Goal: Transaction & Acquisition: Purchase product/service

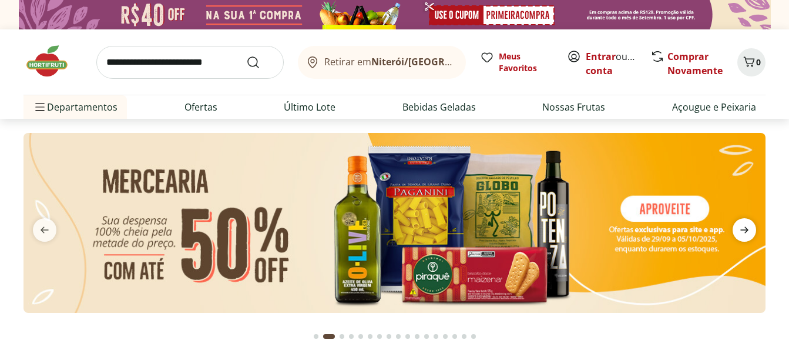
click at [746, 225] on icon "next" at bounding box center [744, 230] width 14 height 14
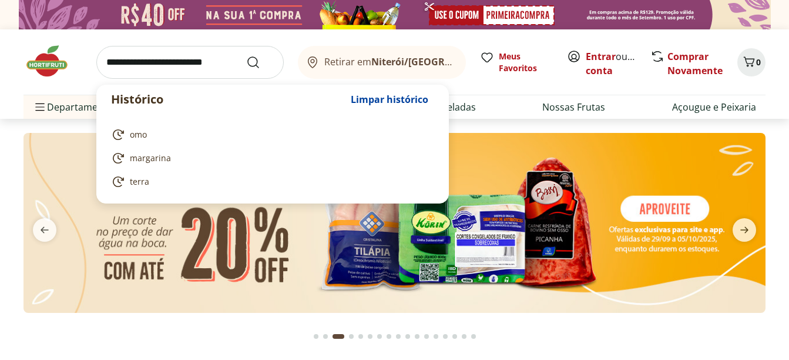
click at [210, 63] on input "search" at bounding box center [189, 62] width 187 height 33
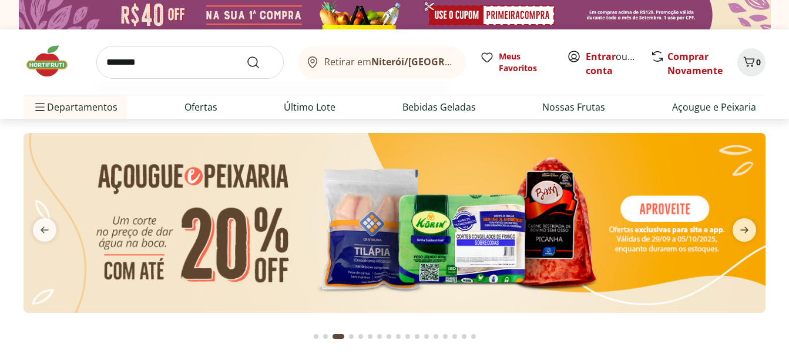
type input "********"
click at [246, 55] on button "Submit Search" at bounding box center [260, 62] width 28 height 14
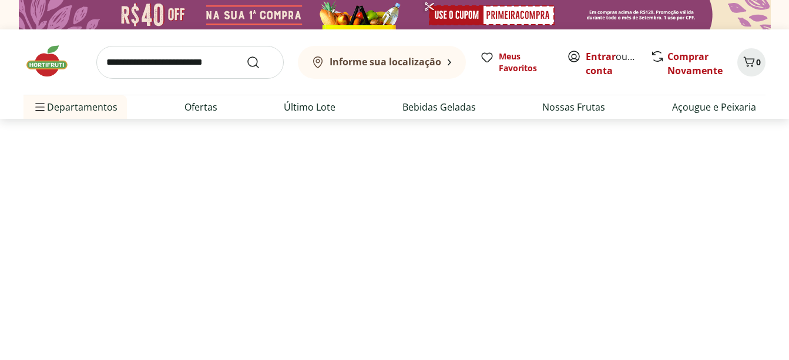
select select "**********"
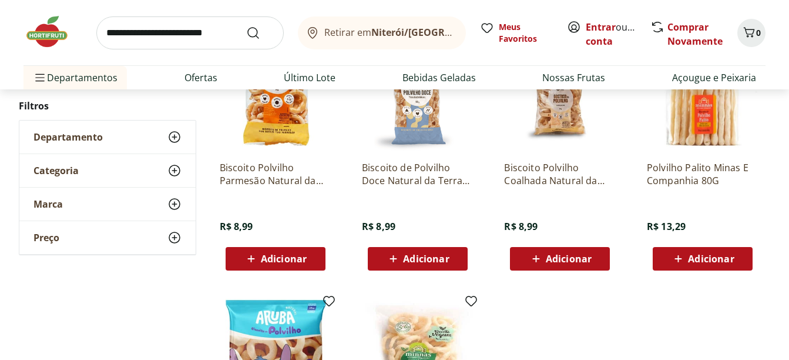
scroll to position [470, 0]
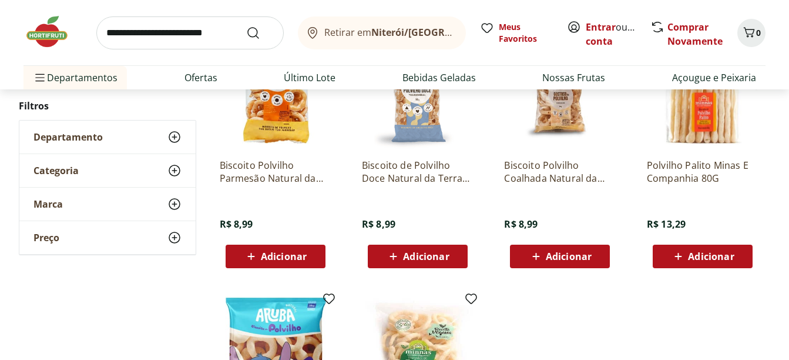
click at [451, 252] on div "Adicionar" at bounding box center [417, 256] width 81 height 21
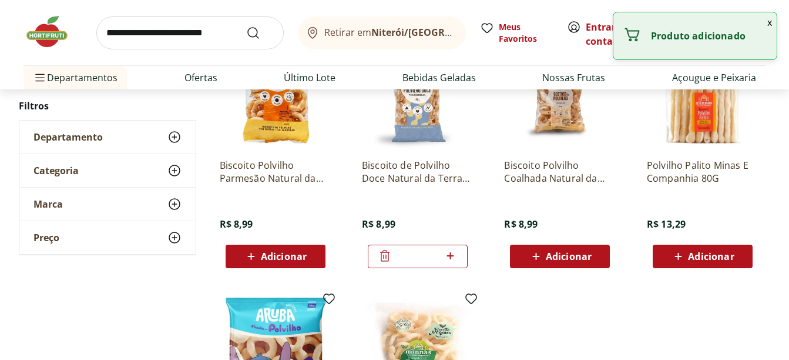
scroll to position [176, 0]
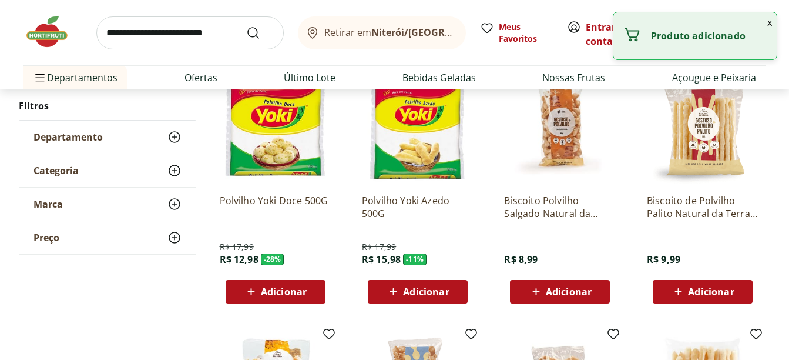
click at [593, 293] on div "Adicionar" at bounding box center [559, 291] width 81 height 21
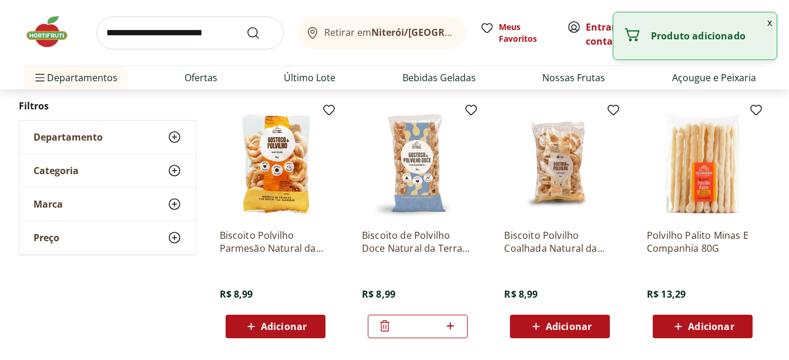
scroll to position [529, 0]
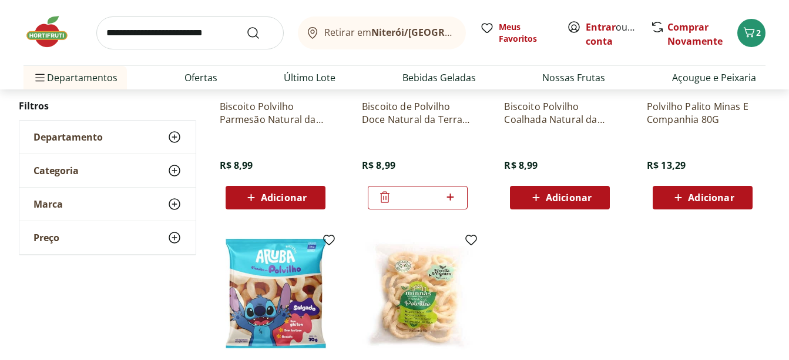
click at [448, 190] on icon at bounding box center [450, 197] width 15 height 14
type input "*"
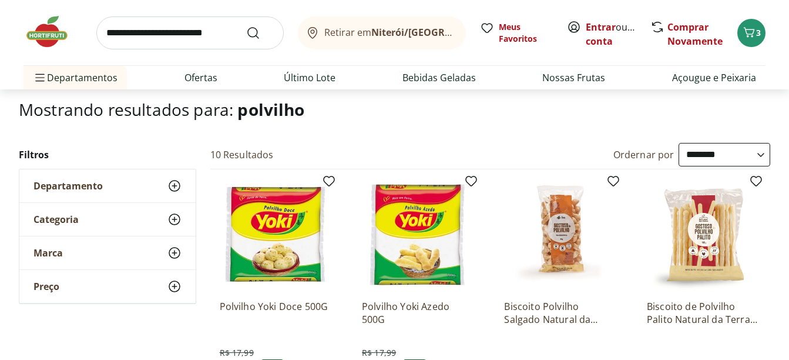
scroll to position [59, 0]
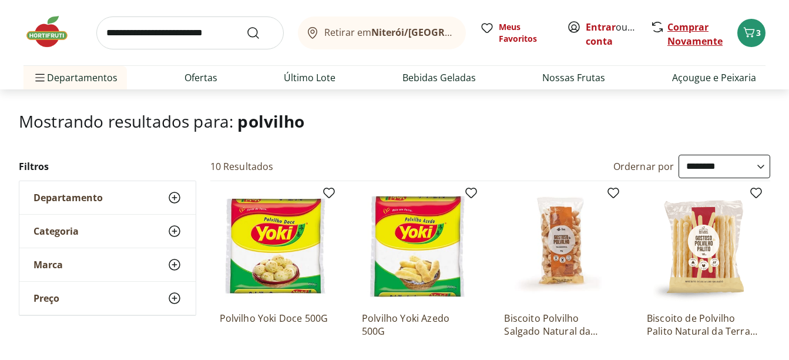
click at [683, 27] on link "Comprar Novamente" at bounding box center [694, 34] width 55 height 27
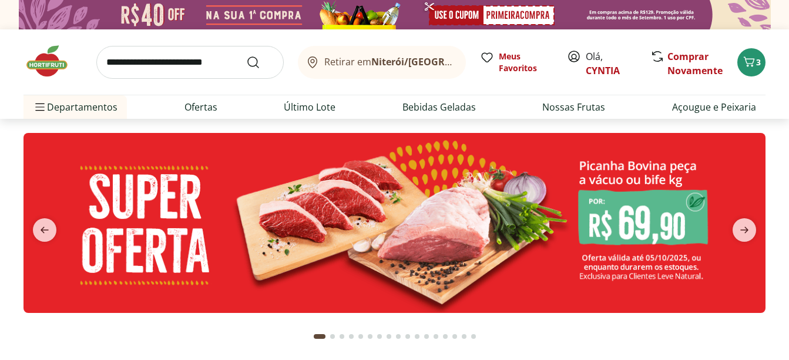
click at [153, 54] on input "search" at bounding box center [189, 62] width 187 height 33
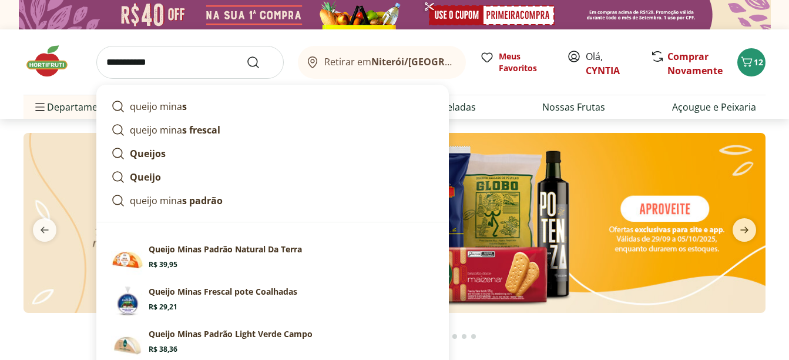
type input "**********"
click at [246, 55] on button "Submit Search" at bounding box center [260, 62] width 28 height 14
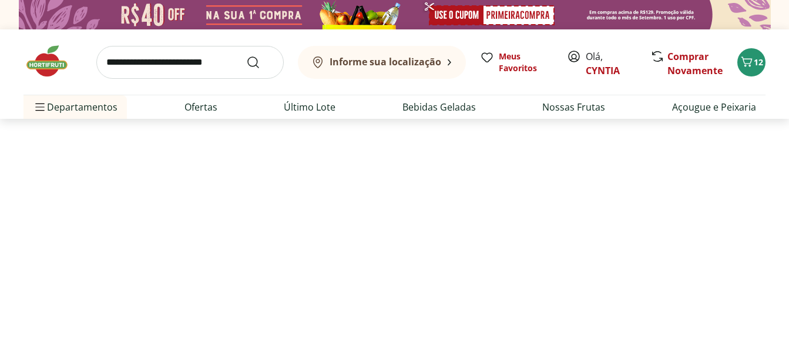
select select "**********"
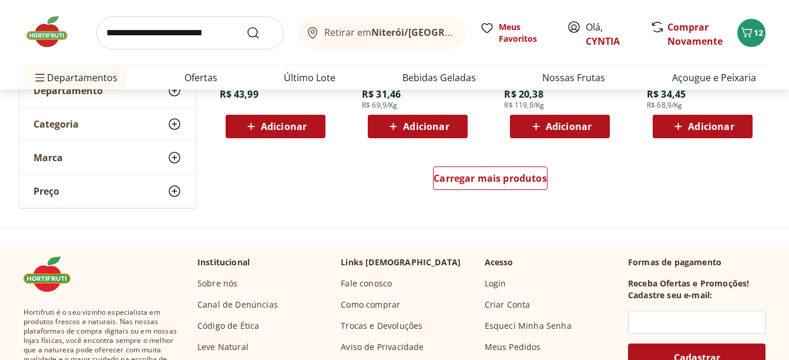
scroll to position [881, 0]
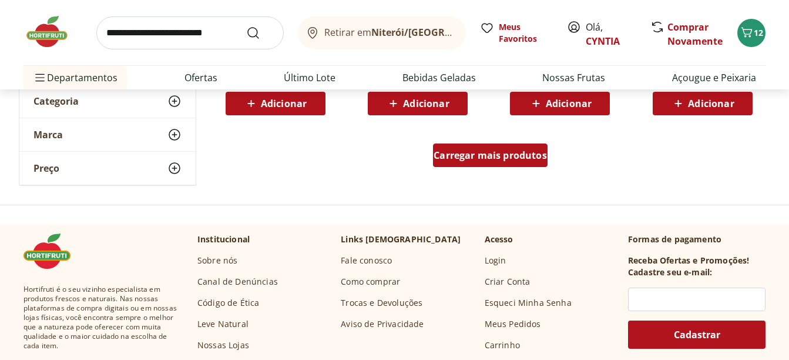
click at [529, 154] on span "Carregar mais produtos" at bounding box center [490, 154] width 113 height 9
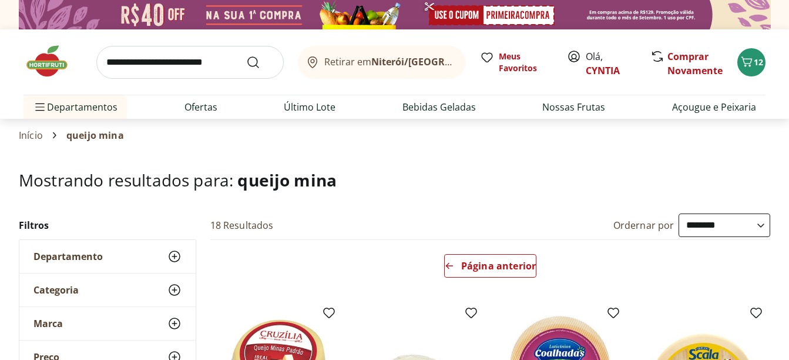
click at [195, 64] on input "search" at bounding box center [189, 62] width 187 height 33
type input "**********"
click at [246, 55] on button "Submit Search" at bounding box center [260, 62] width 28 height 14
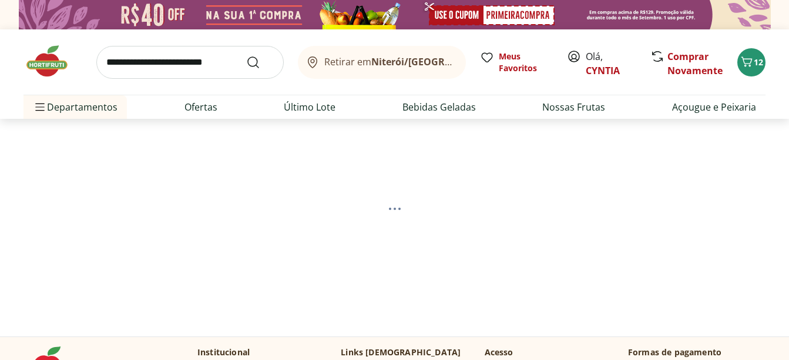
select select "**********"
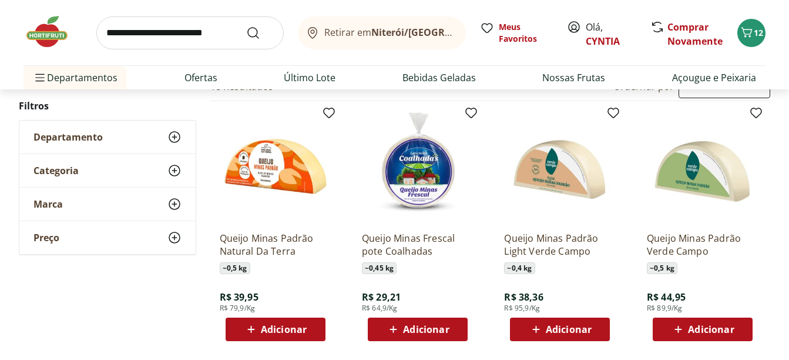
scroll to position [176, 0]
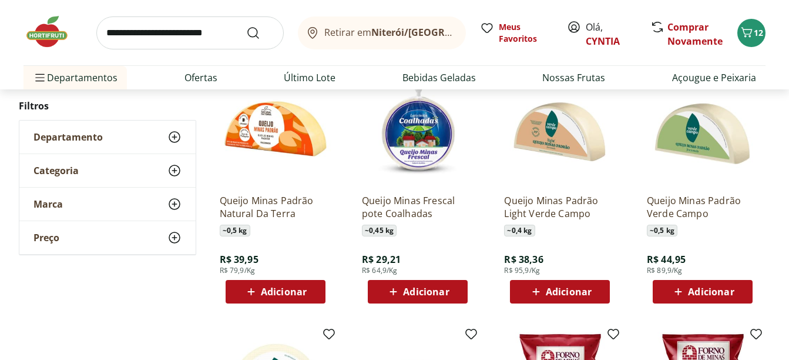
click at [304, 289] on span "Adicionar" at bounding box center [284, 291] width 46 height 9
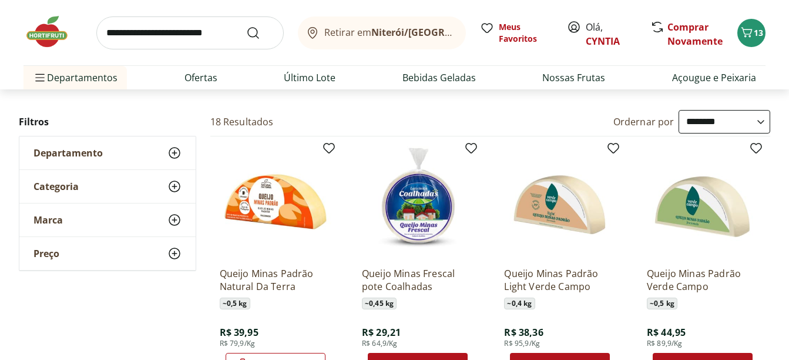
scroll to position [0, 0]
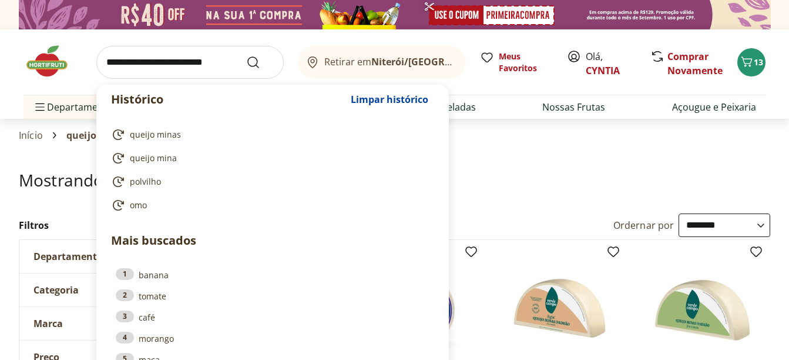
click at [214, 61] on input "search" at bounding box center [189, 62] width 187 height 33
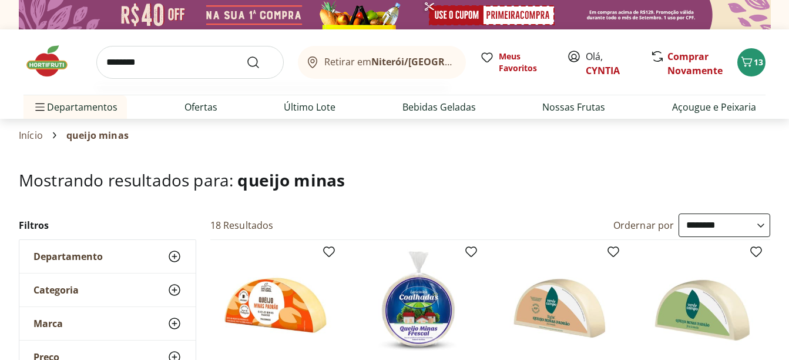
type input "********"
click at [246, 55] on button "Submit Search" at bounding box center [260, 62] width 28 height 14
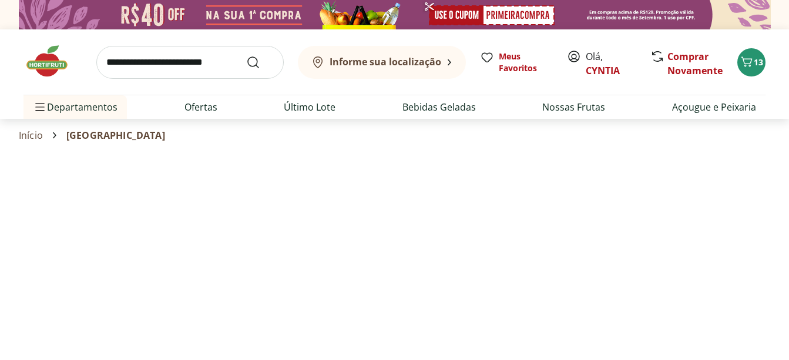
select select "**********"
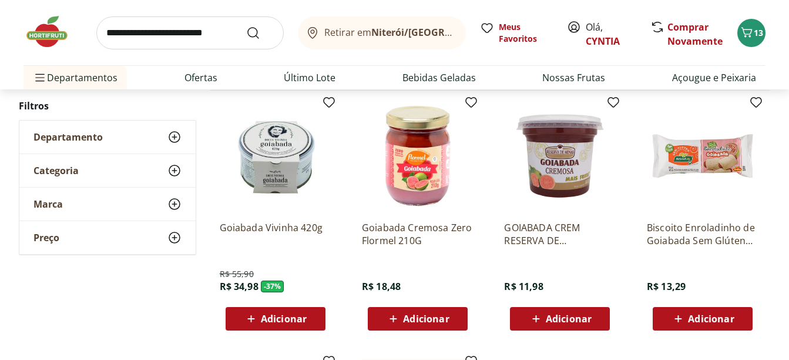
scroll to position [176, 0]
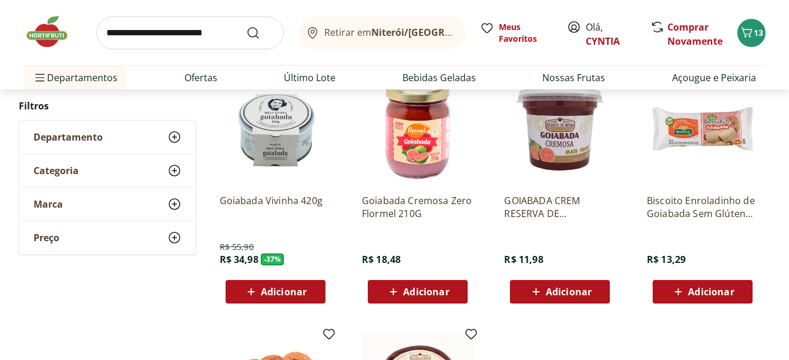
click at [599, 290] on div "Adicionar" at bounding box center [559, 291] width 81 height 21
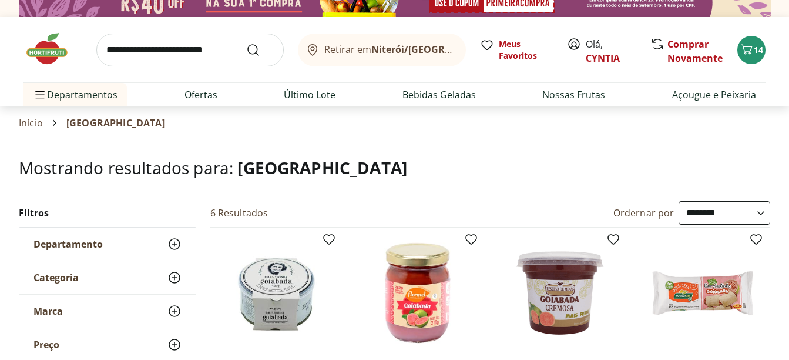
scroll to position [0, 0]
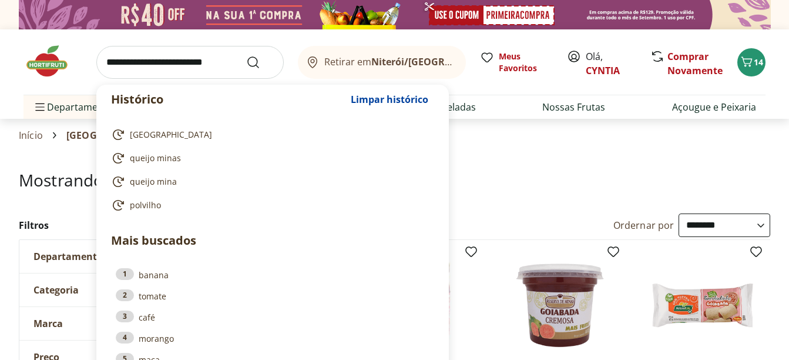
click at [215, 63] on input "search" at bounding box center [189, 62] width 187 height 33
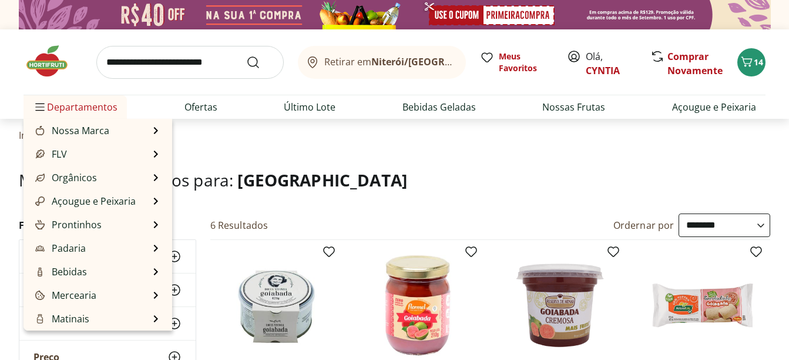
click at [92, 106] on span "Departamentos" at bounding box center [75, 107] width 85 height 28
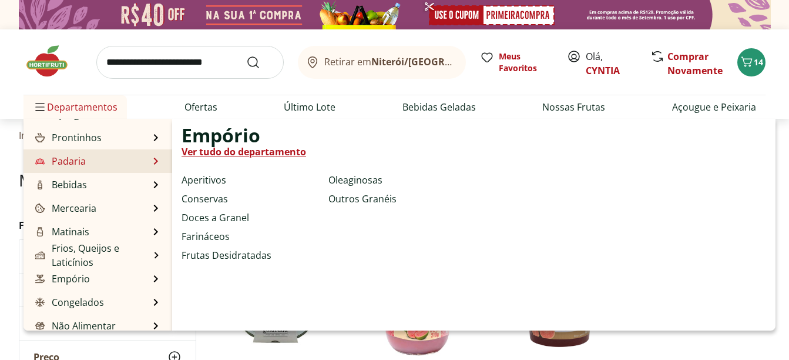
scroll to position [59, 0]
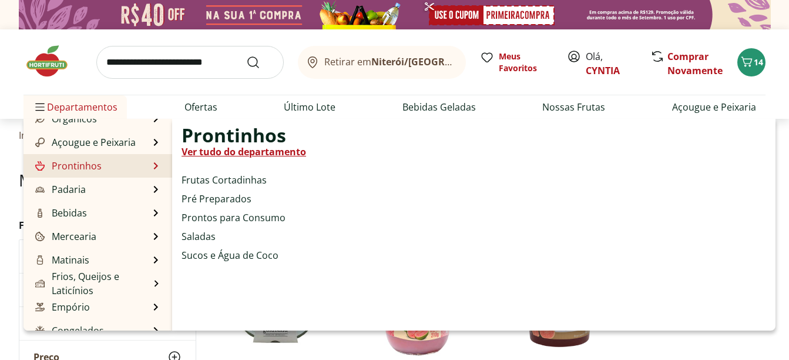
click at [90, 166] on link "Prontinhos" at bounding box center [67, 166] width 69 height 14
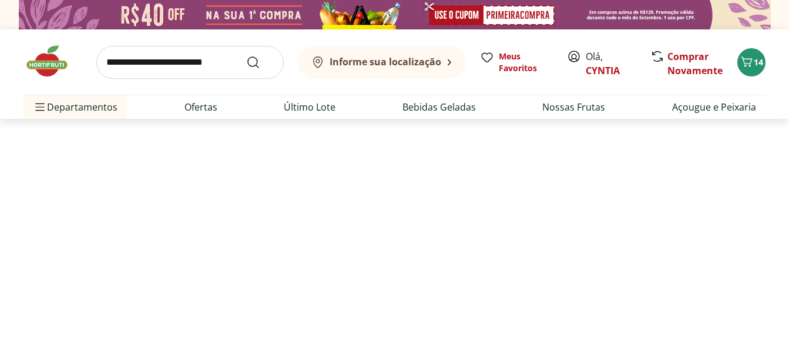
select select "**********"
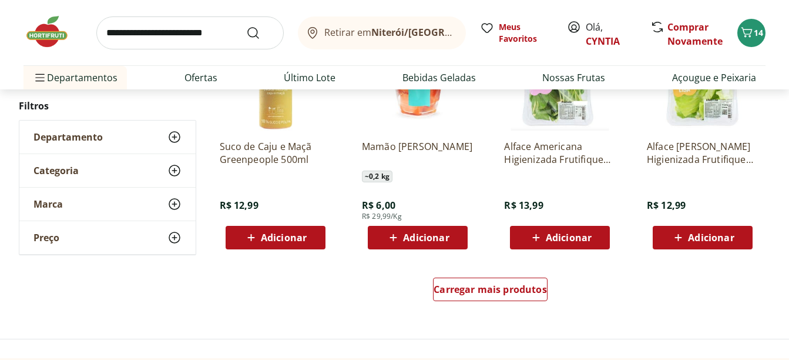
scroll to position [705, 0]
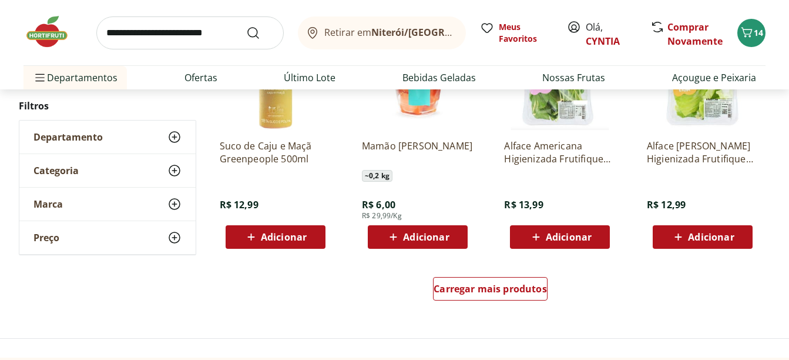
click at [459, 234] on button "Adicionar" at bounding box center [418, 237] width 100 height 24
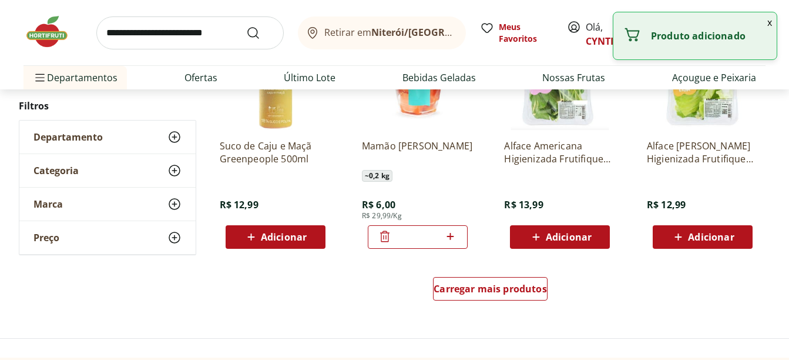
click at [455, 232] on icon at bounding box center [450, 236] width 15 height 14
type input "*"
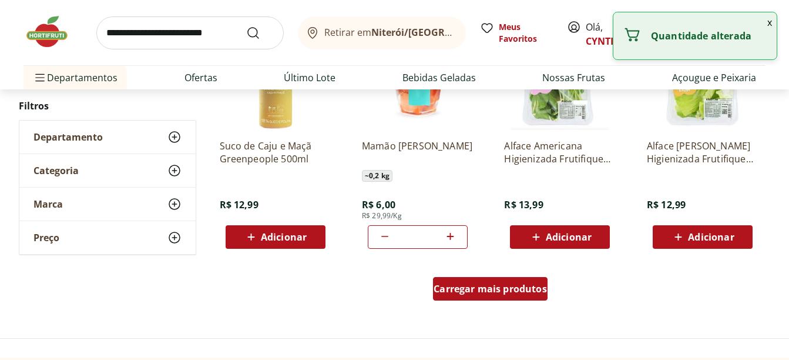
click at [525, 291] on span "Carregar mais produtos" at bounding box center [490, 288] width 113 height 9
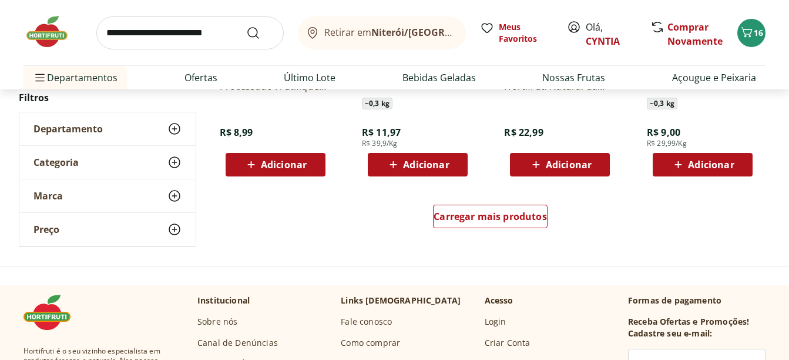
scroll to position [1586, 0]
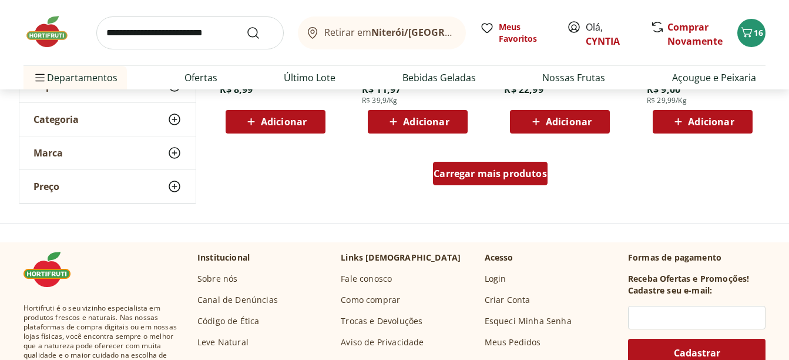
click at [475, 171] on span "Carregar mais produtos" at bounding box center [490, 173] width 113 height 9
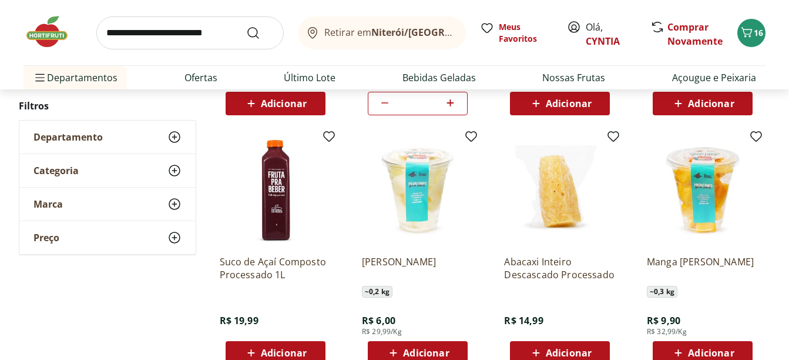
scroll to position [881, 0]
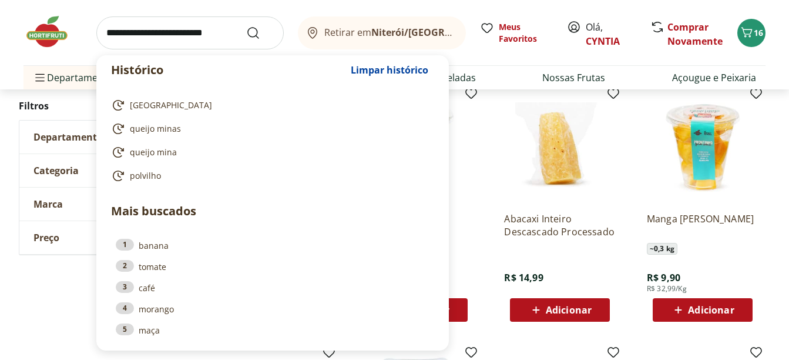
click at [170, 39] on input "search" at bounding box center [189, 32] width 187 height 33
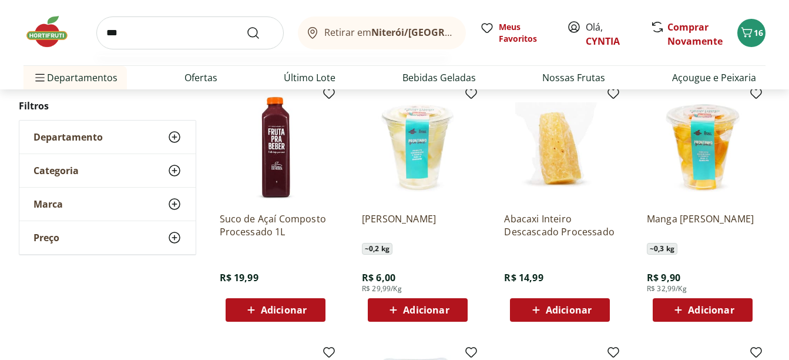
type input "***"
click at [246, 26] on button "Submit Search" at bounding box center [260, 33] width 28 height 14
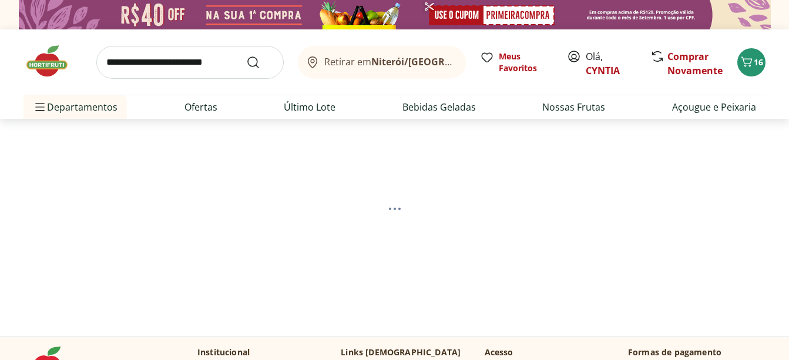
select select "**********"
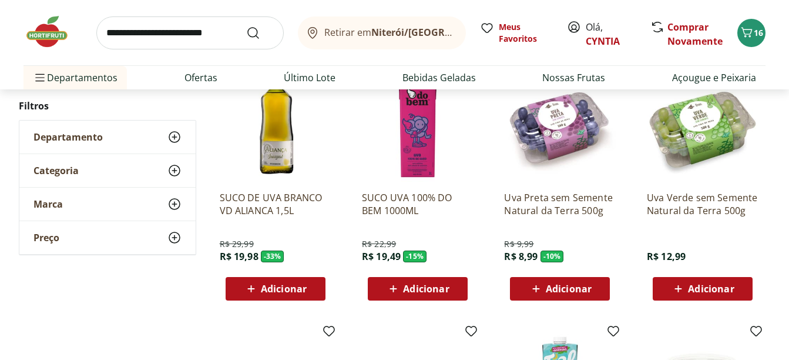
scroll to position [470, 0]
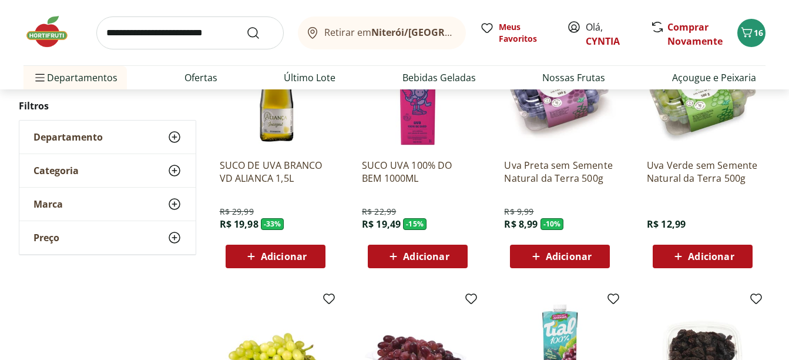
click at [742, 255] on div "Adicionar" at bounding box center [702, 256] width 81 height 21
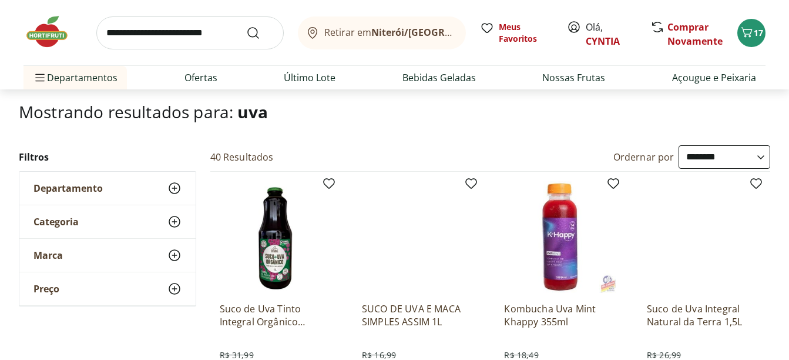
scroll to position [0, 0]
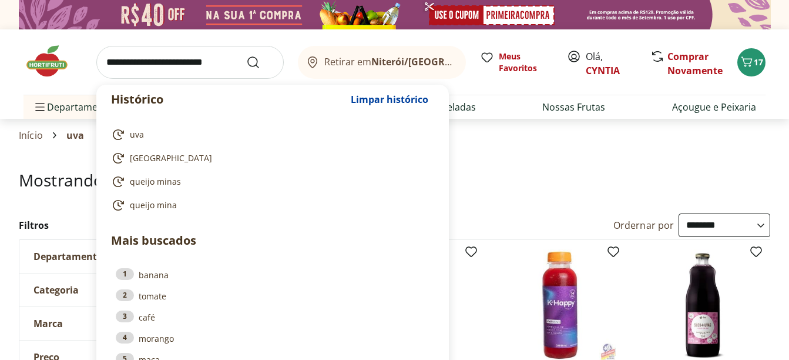
click at [150, 66] on input "search" at bounding box center [189, 62] width 187 height 33
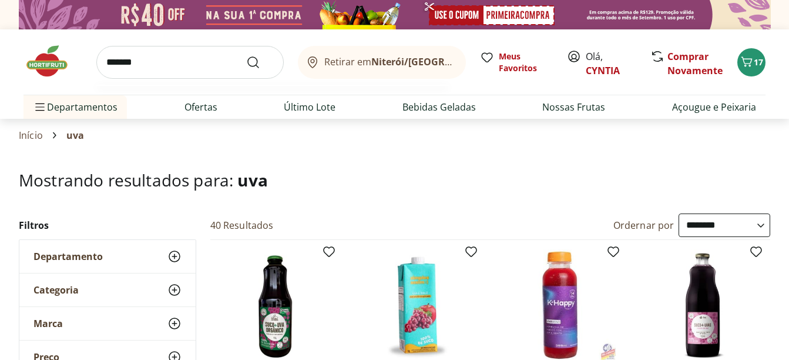
type input "*******"
click at [246, 55] on button "Submit Search" at bounding box center [260, 62] width 28 height 14
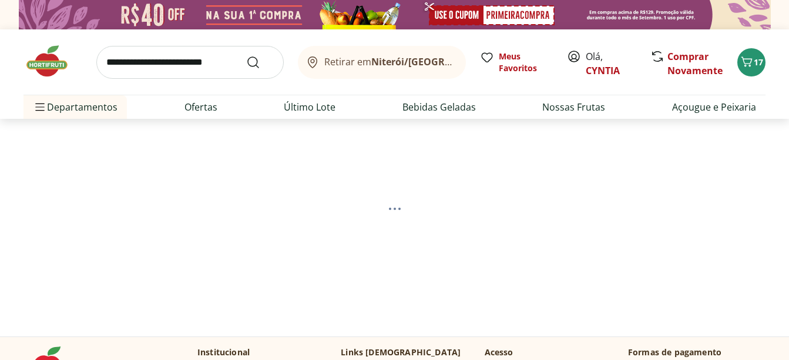
select select "**********"
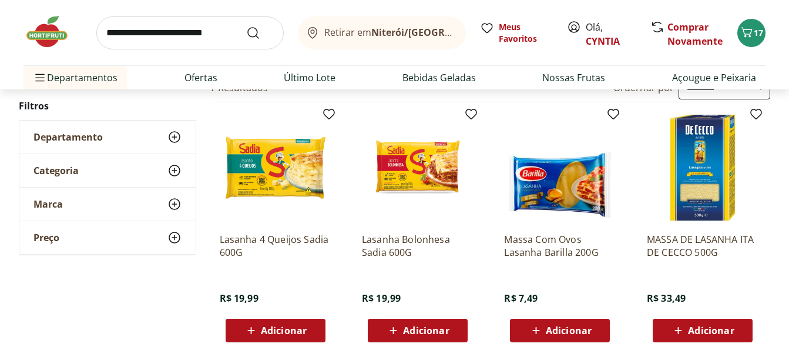
scroll to position [176, 0]
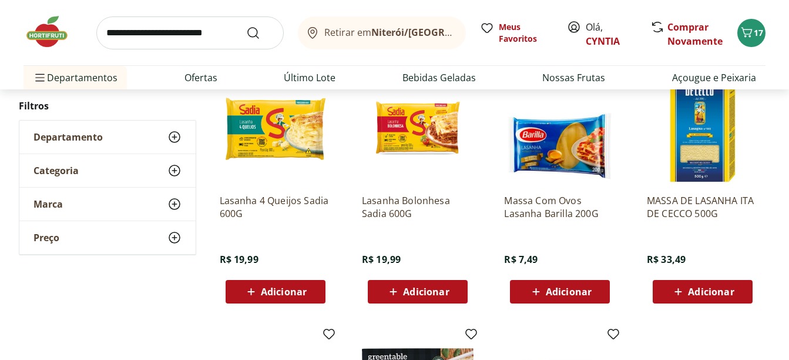
click at [315, 292] on div "Adicionar" at bounding box center [275, 291] width 81 height 21
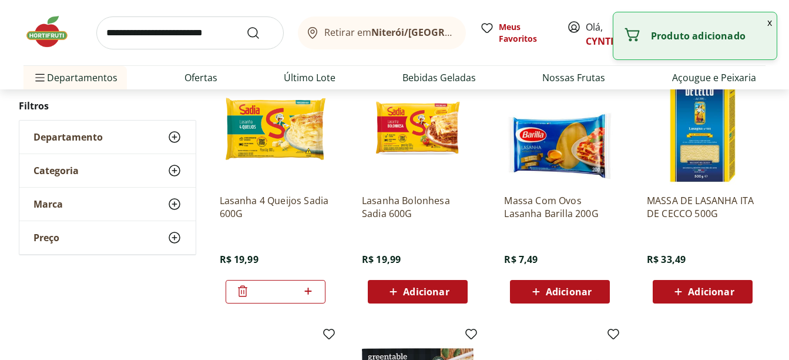
click at [455, 291] on div "Adicionar" at bounding box center [417, 291] width 81 height 21
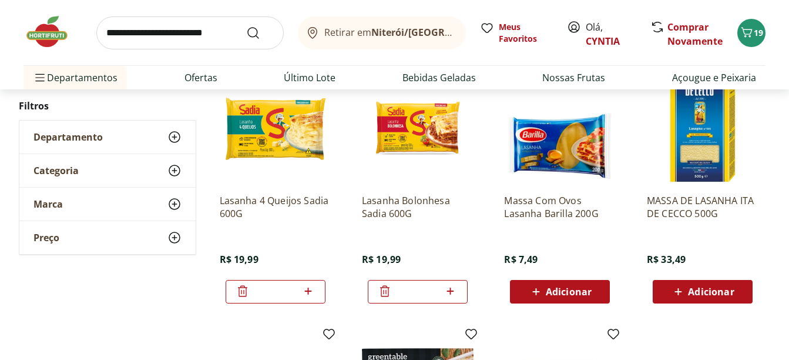
click at [385, 290] on icon at bounding box center [385, 291] width 14 height 14
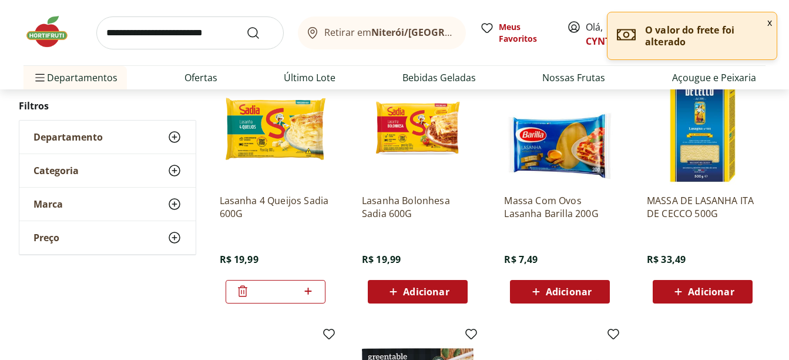
click at [770, 22] on button "x" at bounding box center [770, 22] width 14 height 20
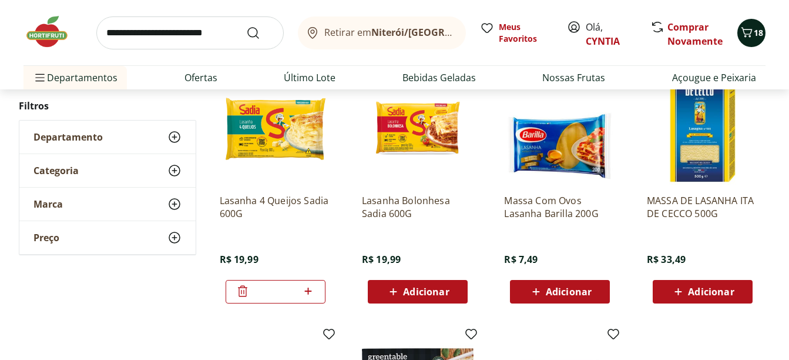
click at [752, 31] on icon "Carrinho" at bounding box center [747, 32] width 11 height 10
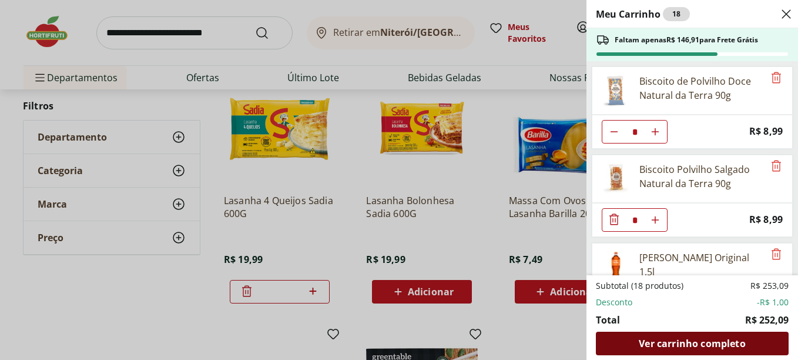
click at [719, 344] on span "Ver carrinho completo" at bounding box center [692, 342] width 106 height 9
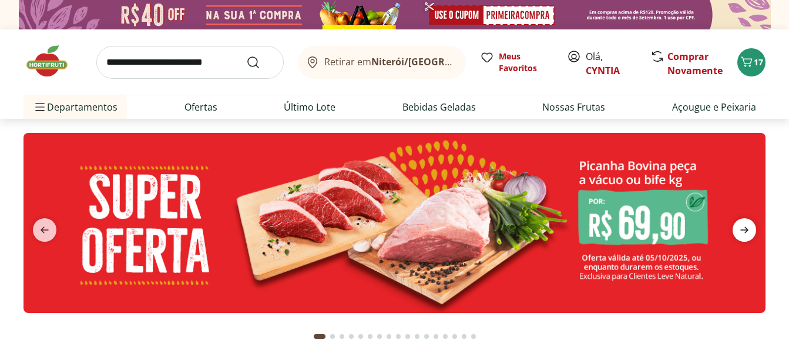
click at [751, 229] on icon "next" at bounding box center [744, 230] width 14 height 14
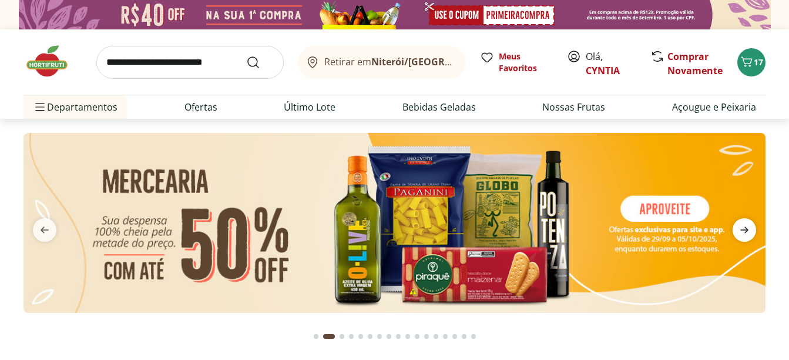
click at [751, 229] on icon "next" at bounding box center [744, 230] width 14 height 14
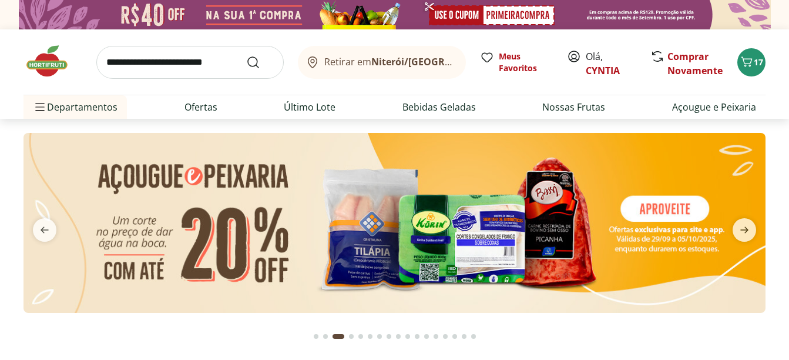
click at [212, 66] on input "search" at bounding box center [189, 62] width 187 height 33
type input "*****"
click at [246, 55] on button "Submit Search" at bounding box center [260, 62] width 28 height 14
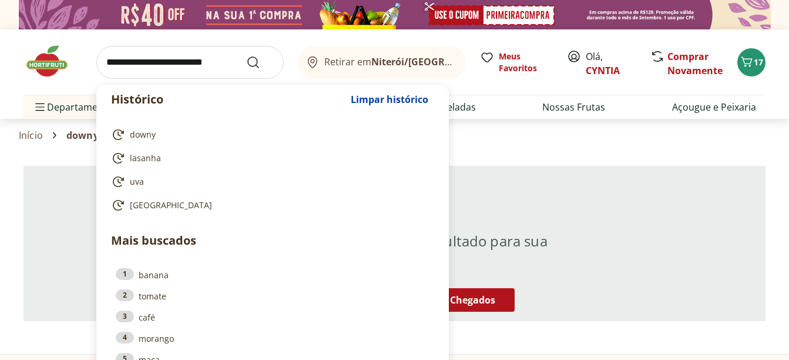
click at [165, 65] on input "search" at bounding box center [189, 62] width 187 height 33
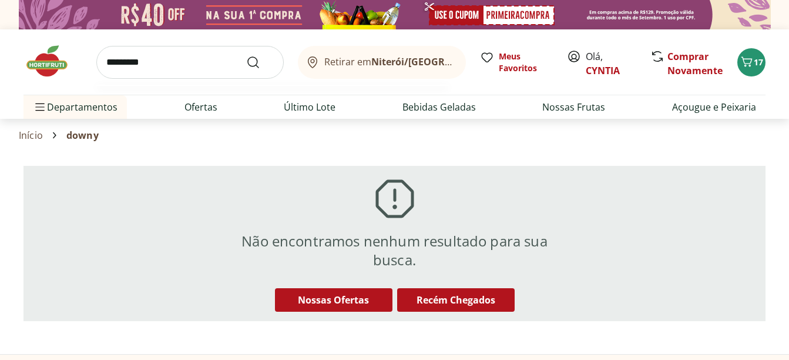
type input "*********"
click at [246, 55] on button "Submit Search" at bounding box center [260, 62] width 28 height 14
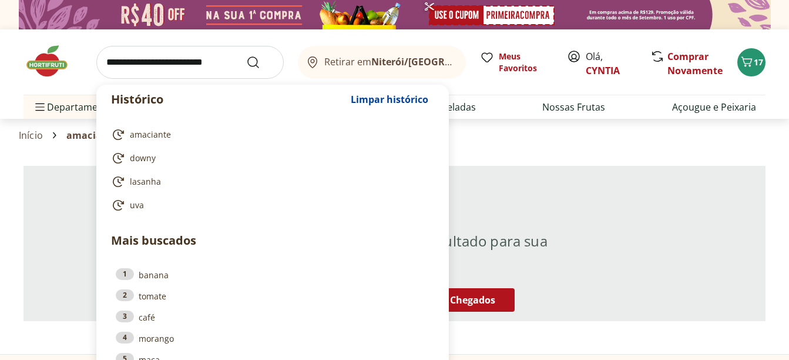
click at [193, 62] on input "search" at bounding box center [189, 62] width 187 height 33
click at [43, 59] on img at bounding box center [53, 60] width 59 height 35
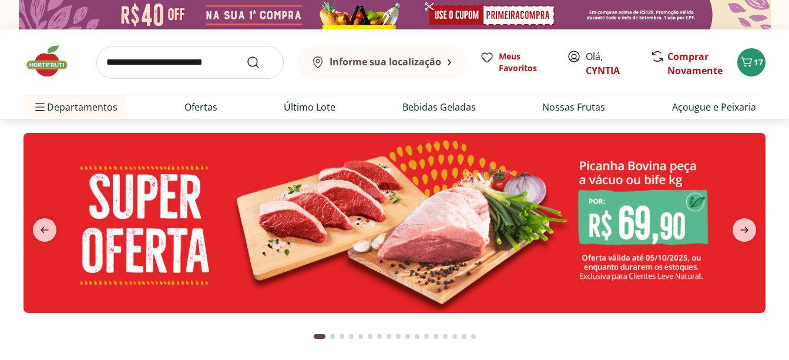
type input "*"
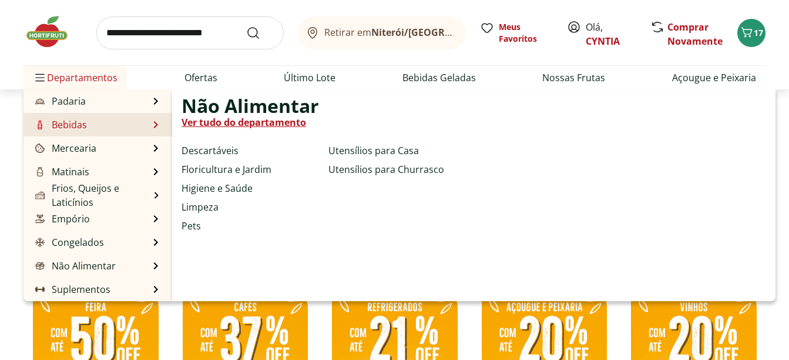
scroll to position [118, 0]
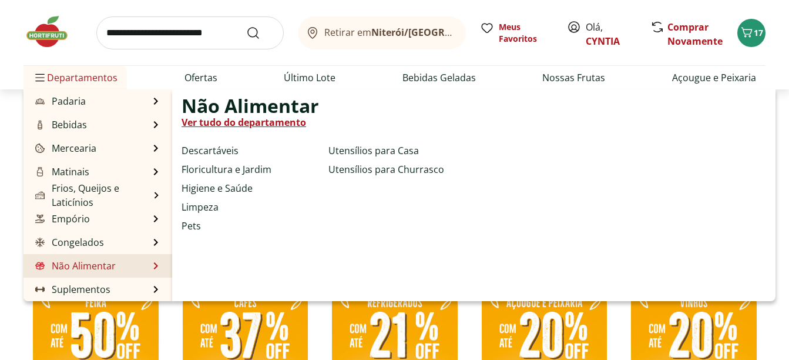
click at [105, 260] on link "Não Alimentar" at bounding box center [74, 266] width 83 height 14
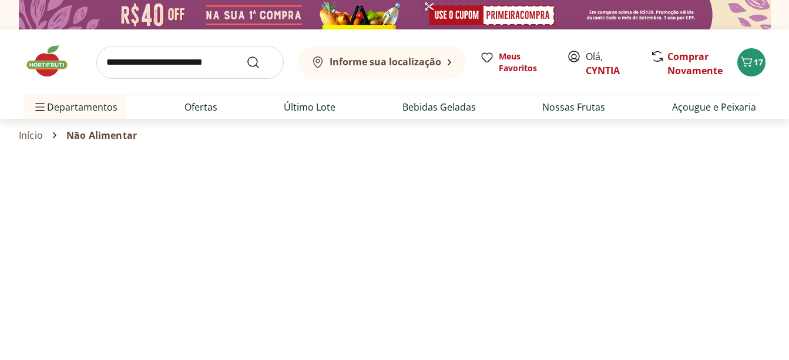
select select "**********"
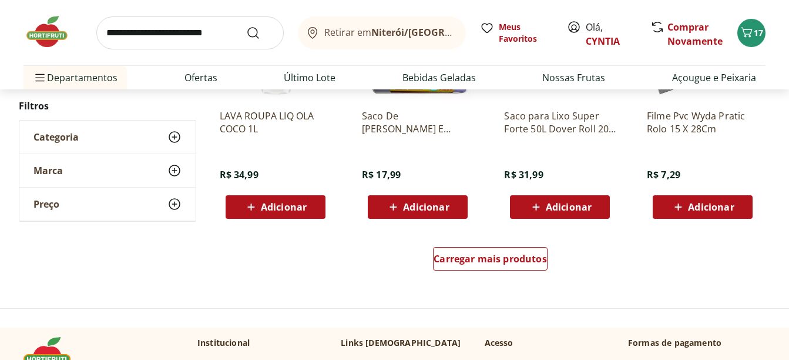
scroll to position [764, 0]
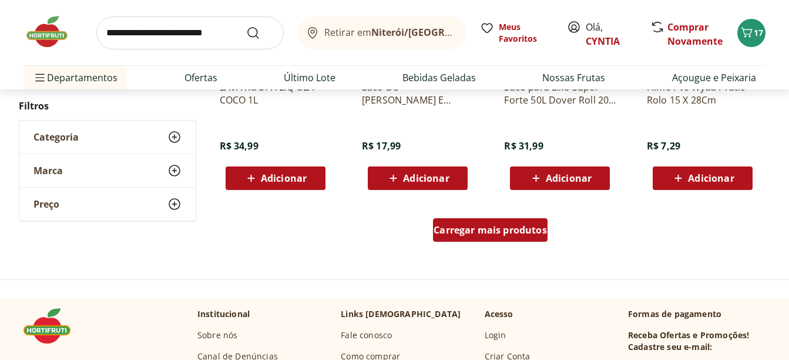
click at [525, 229] on span "Carregar mais produtos" at bounding box center [490, 229] width 113 height 9
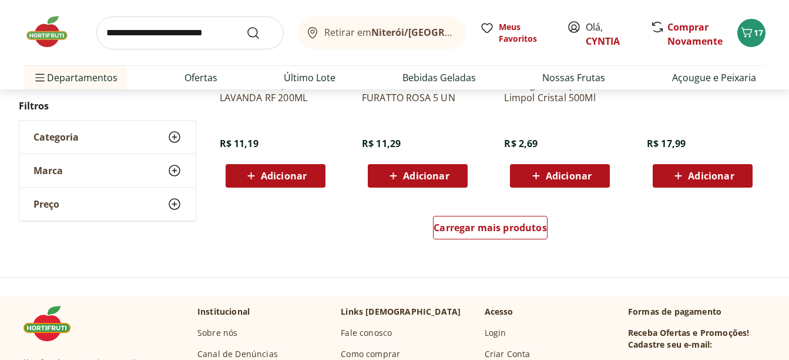
scroll to position [1586, 0]
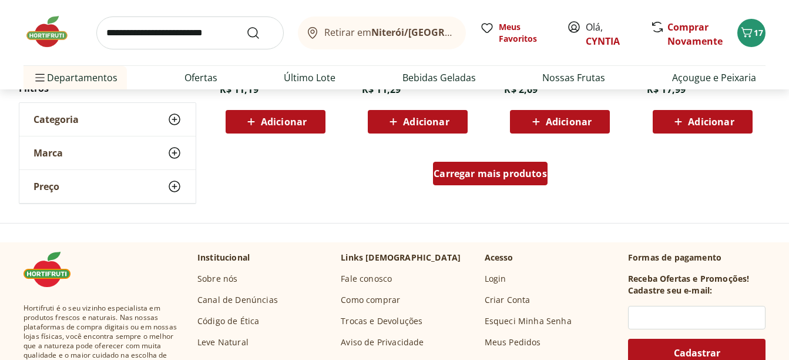
click at [522, 165] on div "Carregar mais produtos" at bounding box center [490, 174] width 115 height 24
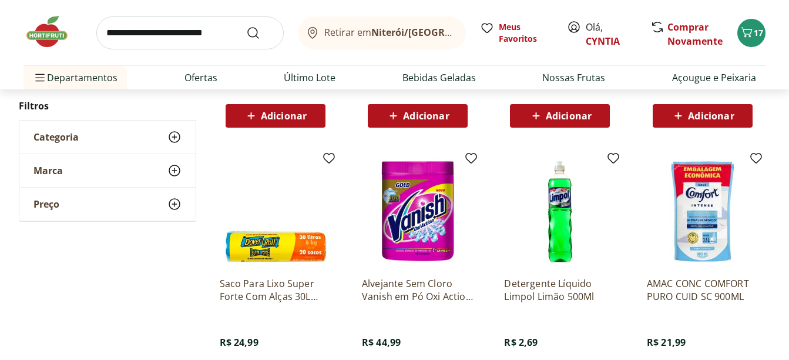
scroll to position [2233, 0]
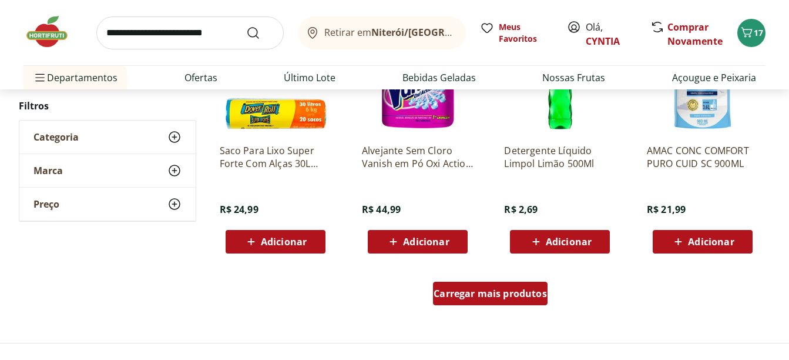
click at [506, 297] on span "Carregar mais produtos" at bounding box center [490, 293] width 113 height 9
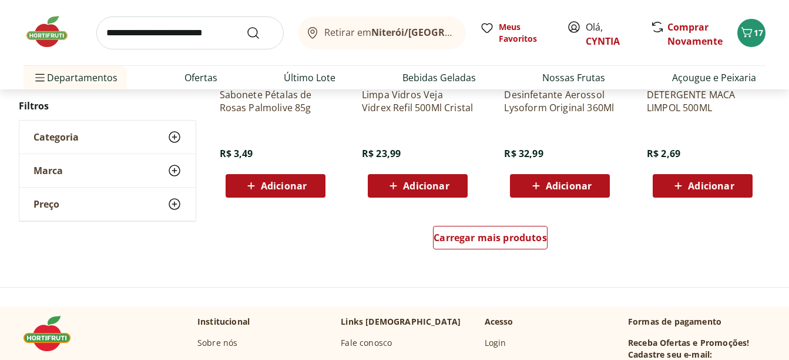
scroll to position [3055, 0]
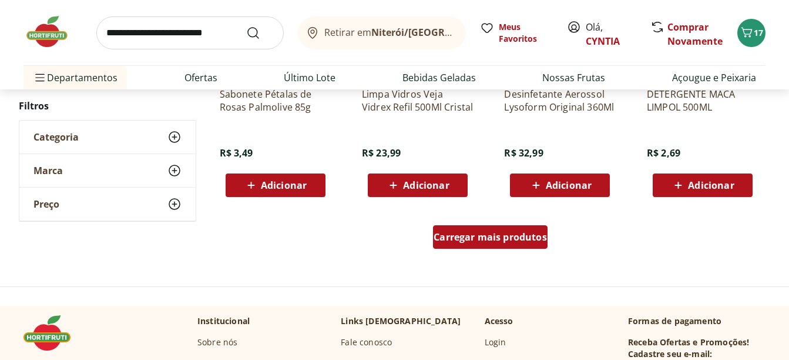
click at [496, 241] on span "Carregar mais produtos" at bounding box center [490, 236] width 113 height 9
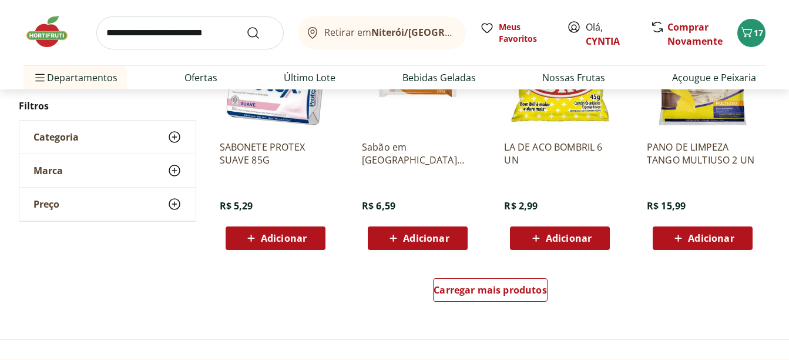
scroll to position [3819, 0]
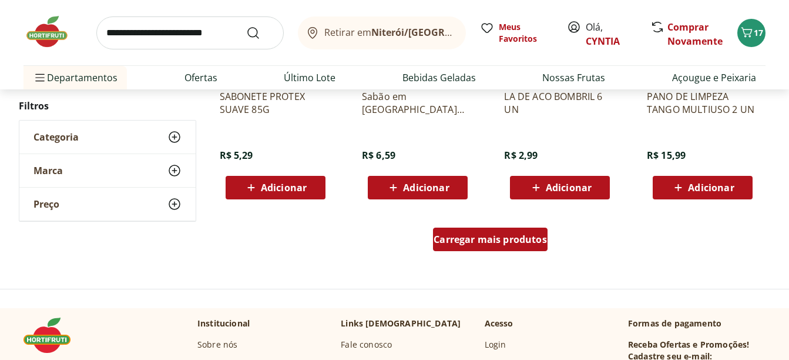
click at [514, 239] on span "Carregar mais produtos" at bounding box center [490, 238] width 113 height 9
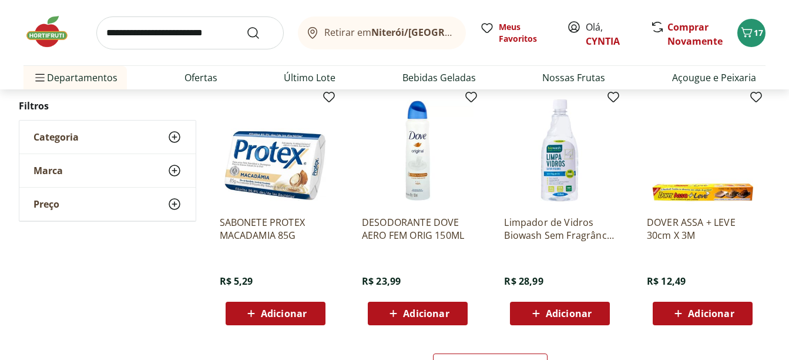
scroll to position [4466, 0]
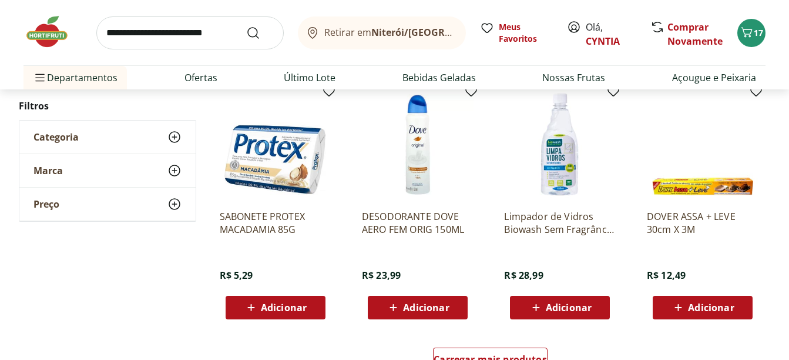
click at [447, 303] on span "Adicionar" at bounding box center [426, 307] width 46 height 9
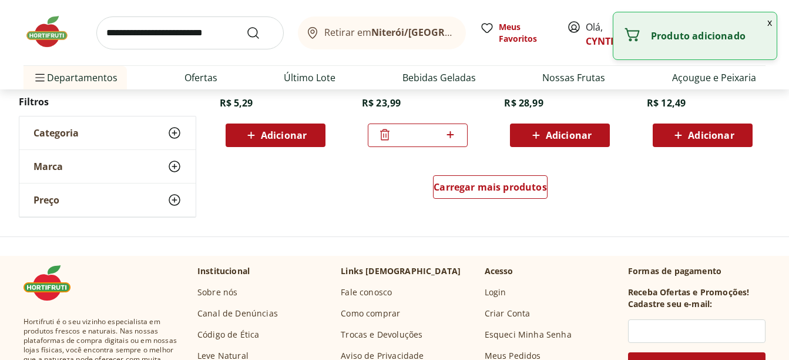
scroll to position [4642, 0]
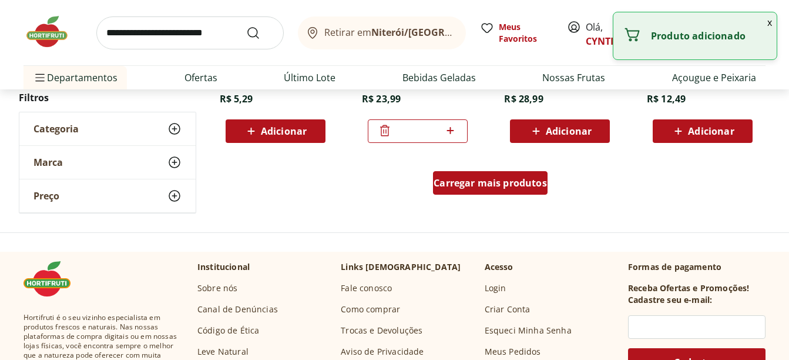
click at [513, 182] on span "Carregar mais produtos" at bounding box center [490, 182] width 113 height 9
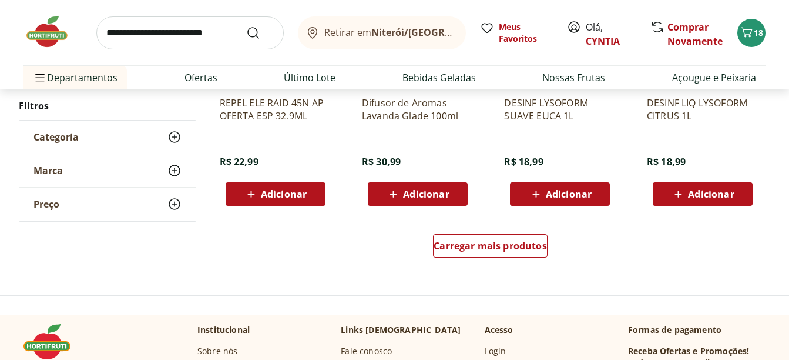
scroll to position [5347, 0]
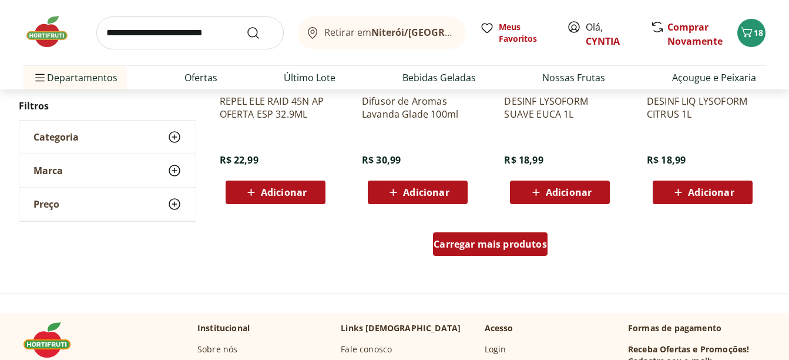
click at [534, 249] on span "Carregar mais produtos" at bounding box center [490, 243] width 113 height 9
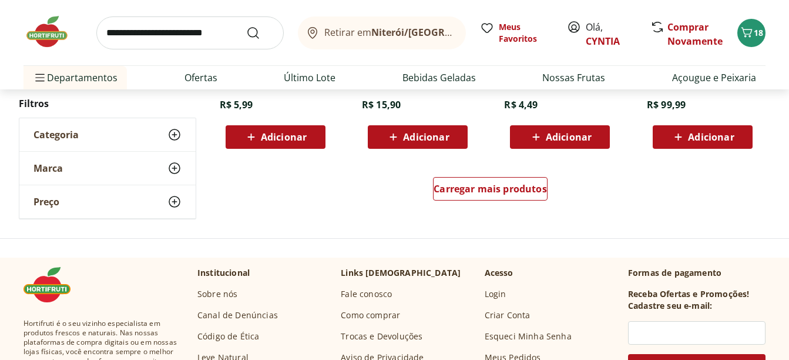
scroll to position [6170, 0]
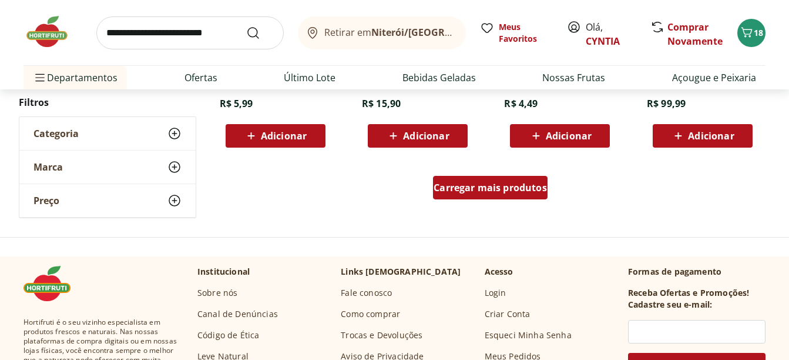
click at [529, 187] on span "Carregar mais produtos" at bounding box center [490, 187] width 113 height 9
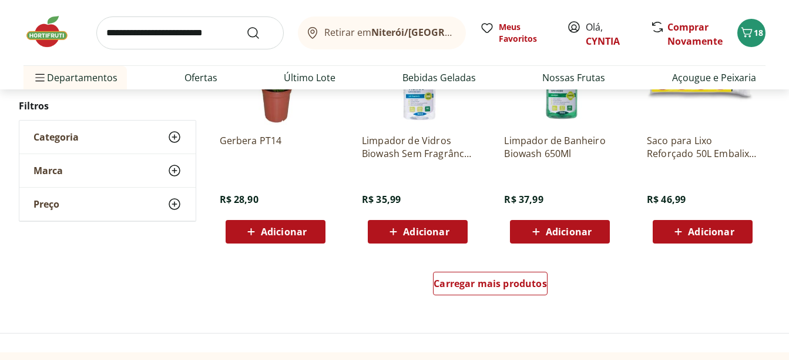
scroll to position [6875, 0]
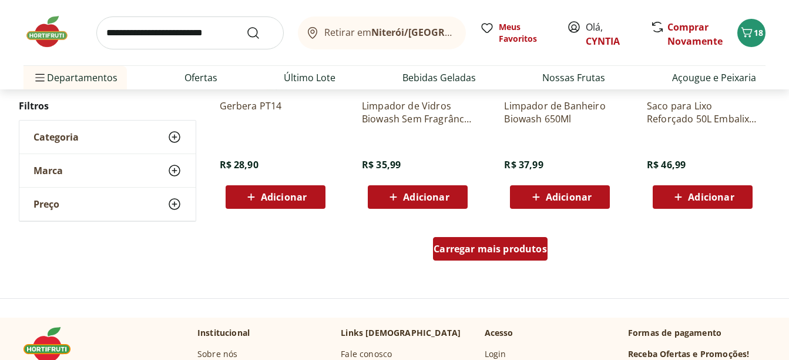
click at [526, 253] on span "Carregar mais produtos" at bounding box center [490, 248] width 113 height 9
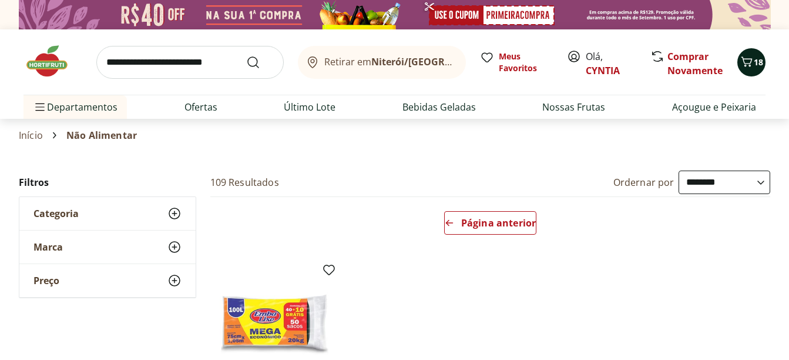
click at [754, 61] on span "18" at bounding box center [758, 61] width 9 height 11
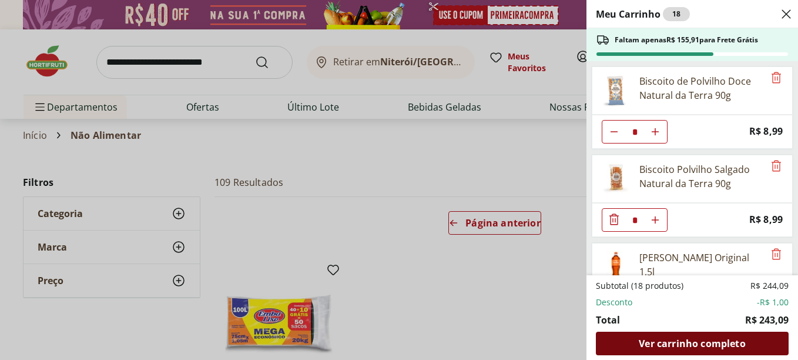
click at [696, 338] on span "Ver carrinho completo" at bounding box center [692, 342] width 106 height 9
